Goal: Task Accomplishment & Management: Use online tool/utility

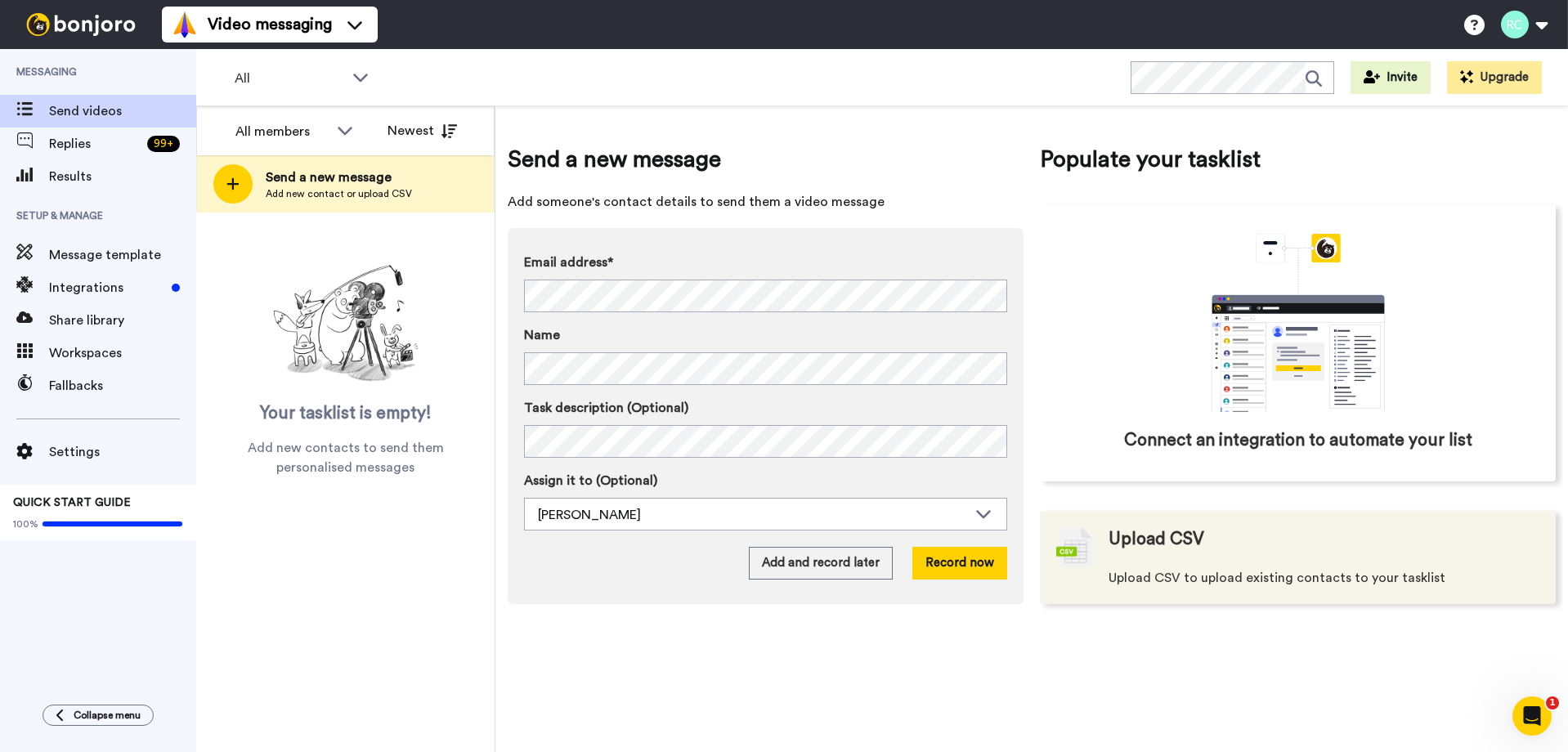
click at [1083, 560] on img at bounding box center [1074, 547] width 36 height 41
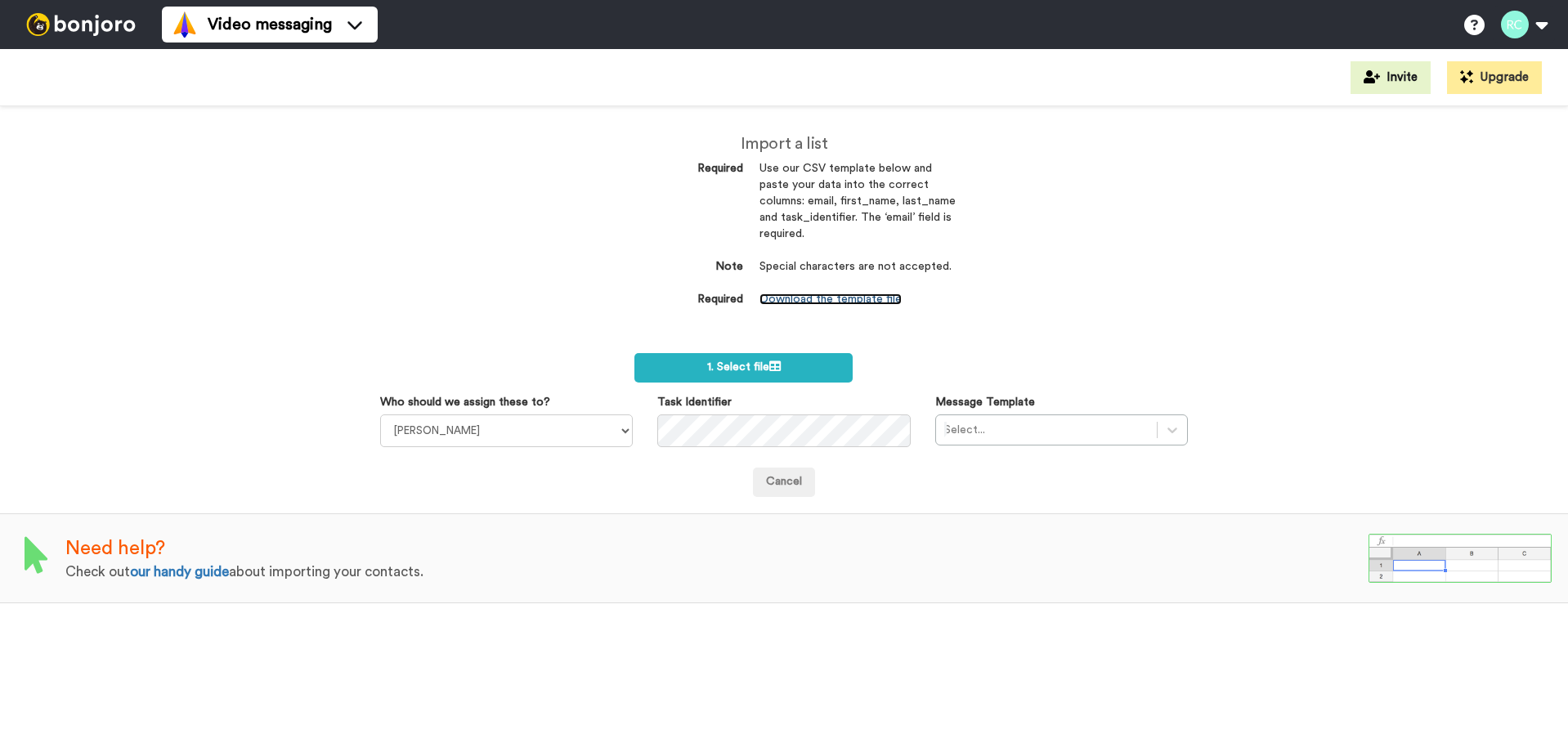
click at [830, 296] on link "Download the template file" at bounding box center [831, 299] width 142 height 12
click at [750, 375] on label "1. Select file" at bounding box center [744, 367] width 218 height 29
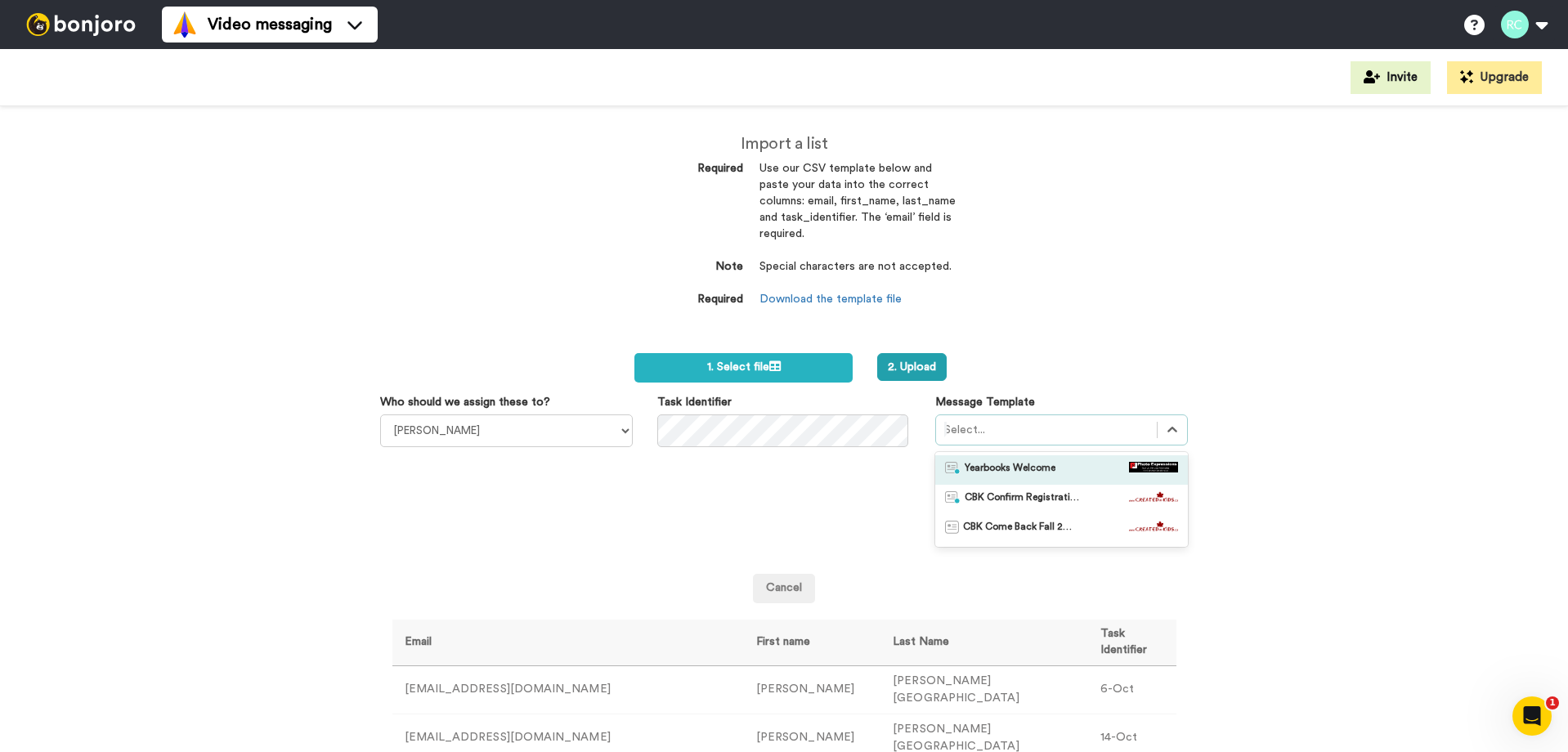
click at [1080, 432] on div at bounding box center [1046, 430] width 205 height 20
click at [1021, 497] on span "CBK Confirm Registration" at bounding box center [1021, 499] width 114 height 16
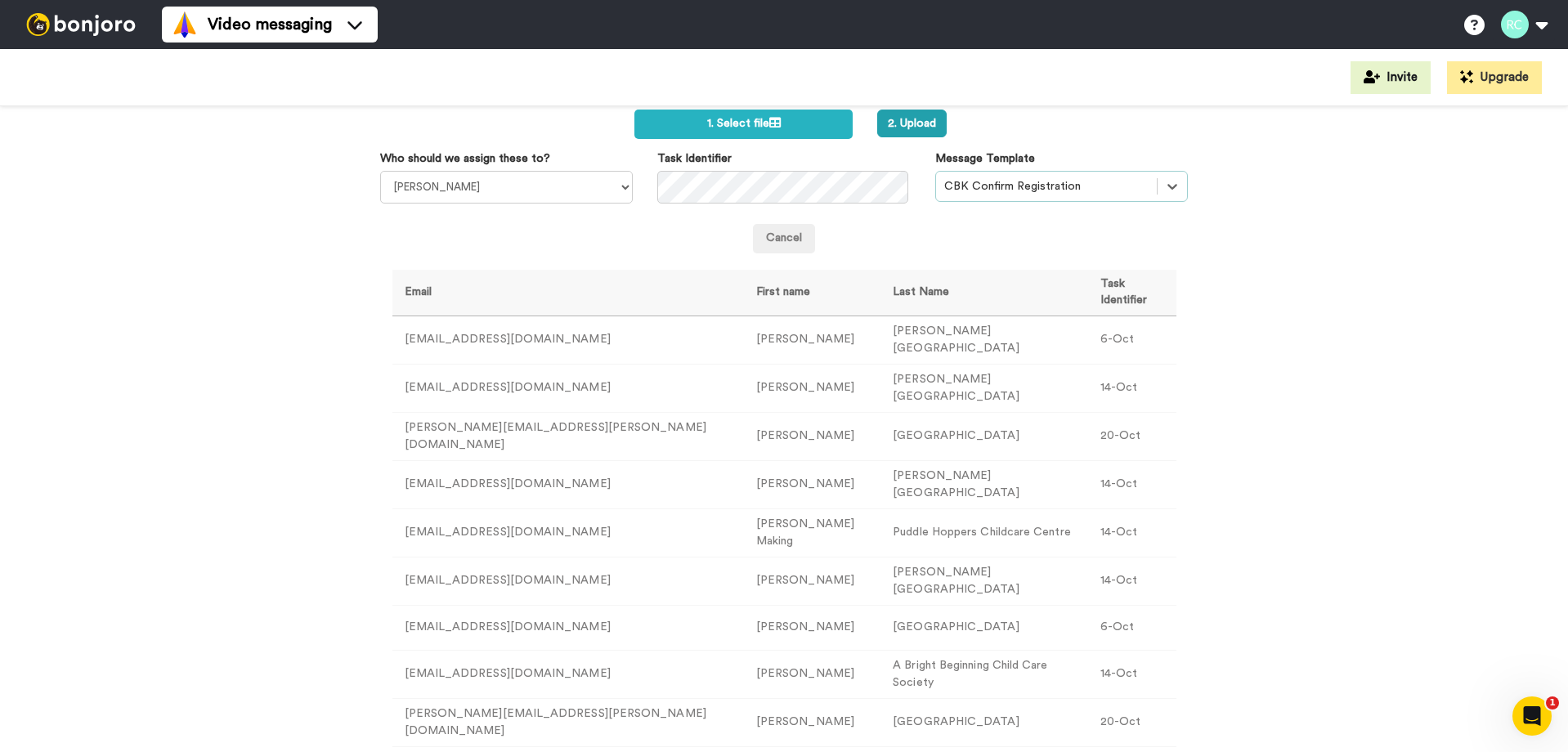
scroll to position [163, 0]
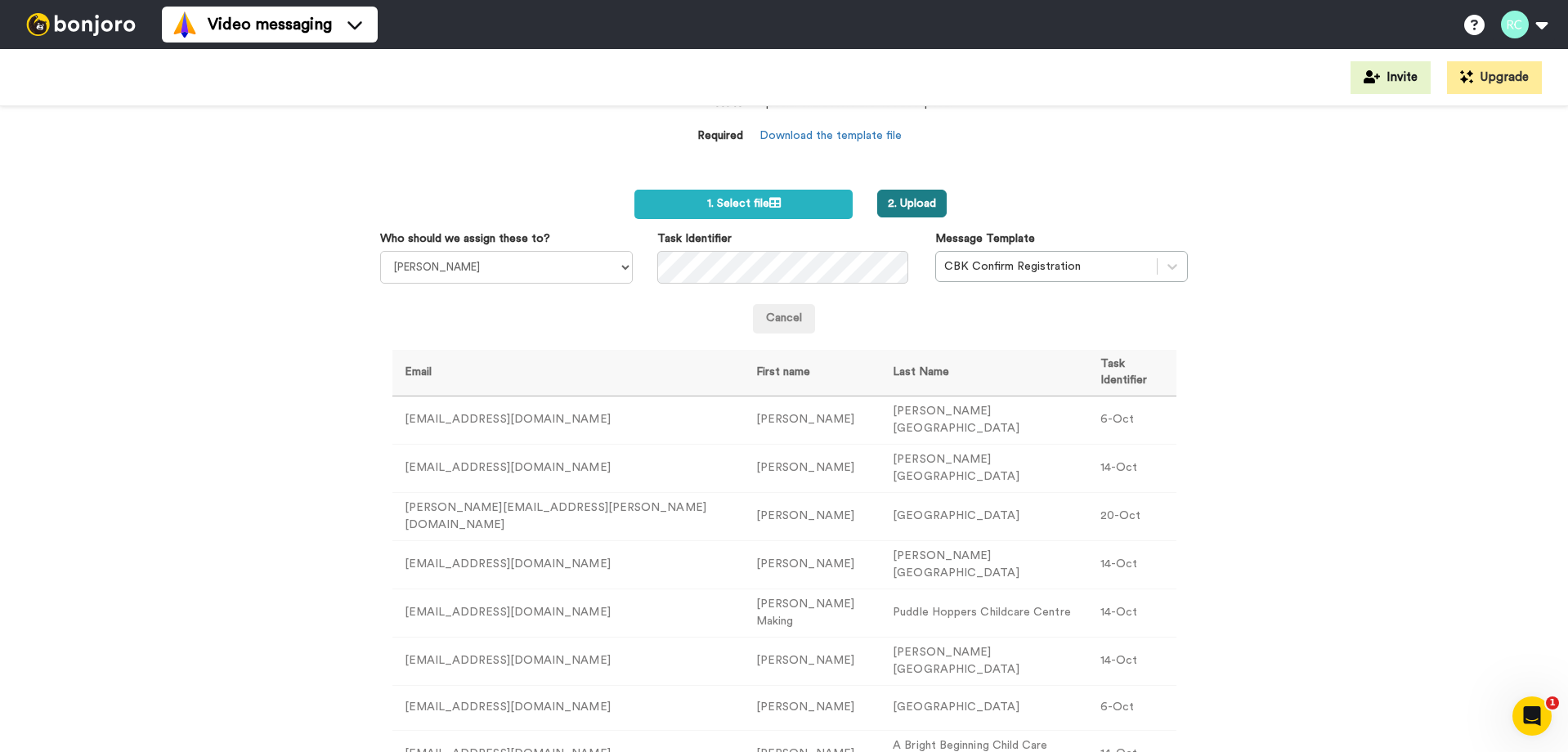
click at [908, 207] on button "2. Upload" at bounding box center [912, 203] width 69 height 27
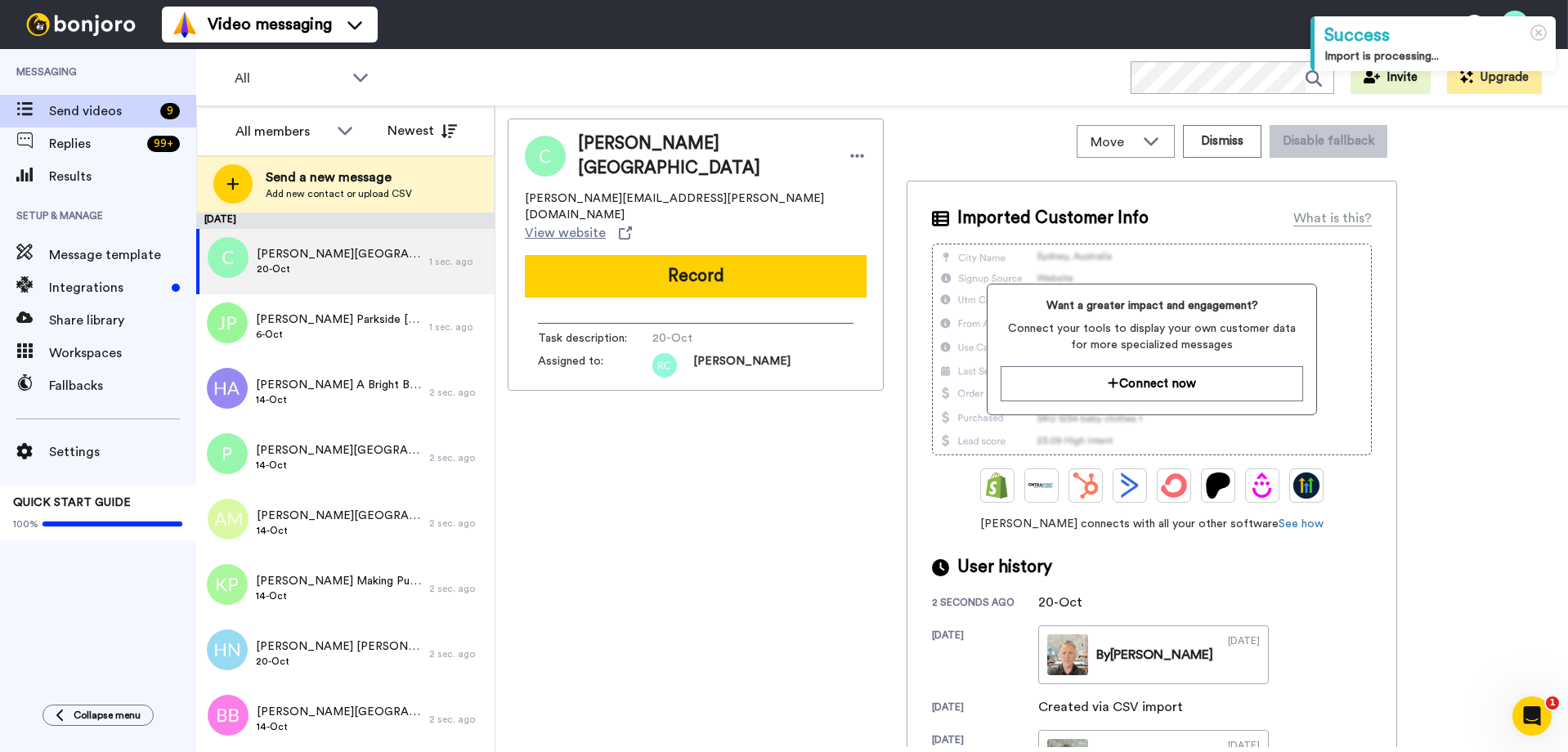
click at [724, 493] on div "Carlene Lochrie Higlands Elementary School carlene.lochrie@sd5.bc.ca View websi…" at bounding box center [696, 433] width 376 height 628
